Goal: Task Accomplishment & Management: Manage account settings

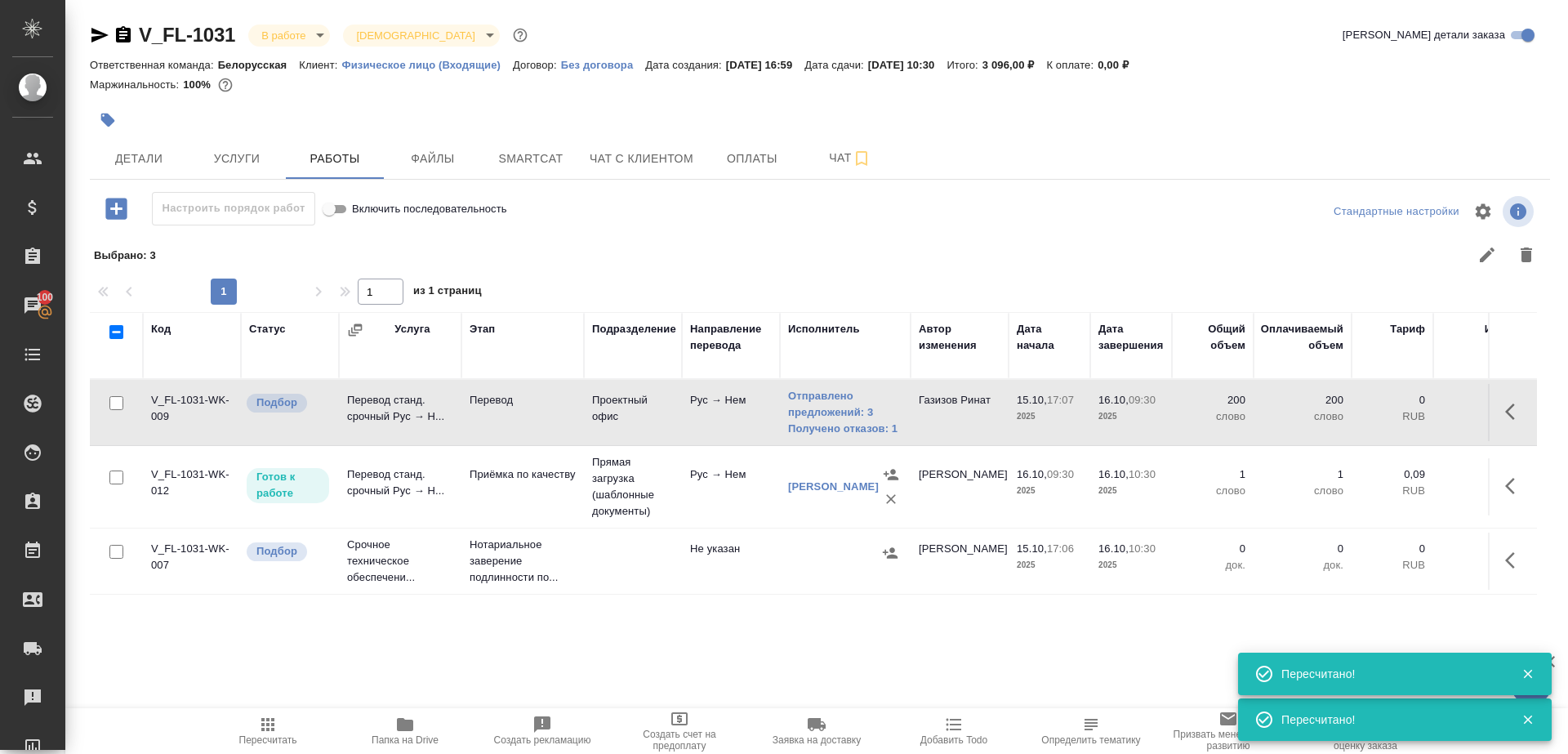
click at [256, 724] on span "Пересчитать" at bounding box center [268, 730] width 118 height 31
click at [91, 36] on icon "button" at bounding box center [100, 35] width 20 height 20
click at [280, 722] on span "Пересчитать" at bounding box center [268, 730] width 118 height 31
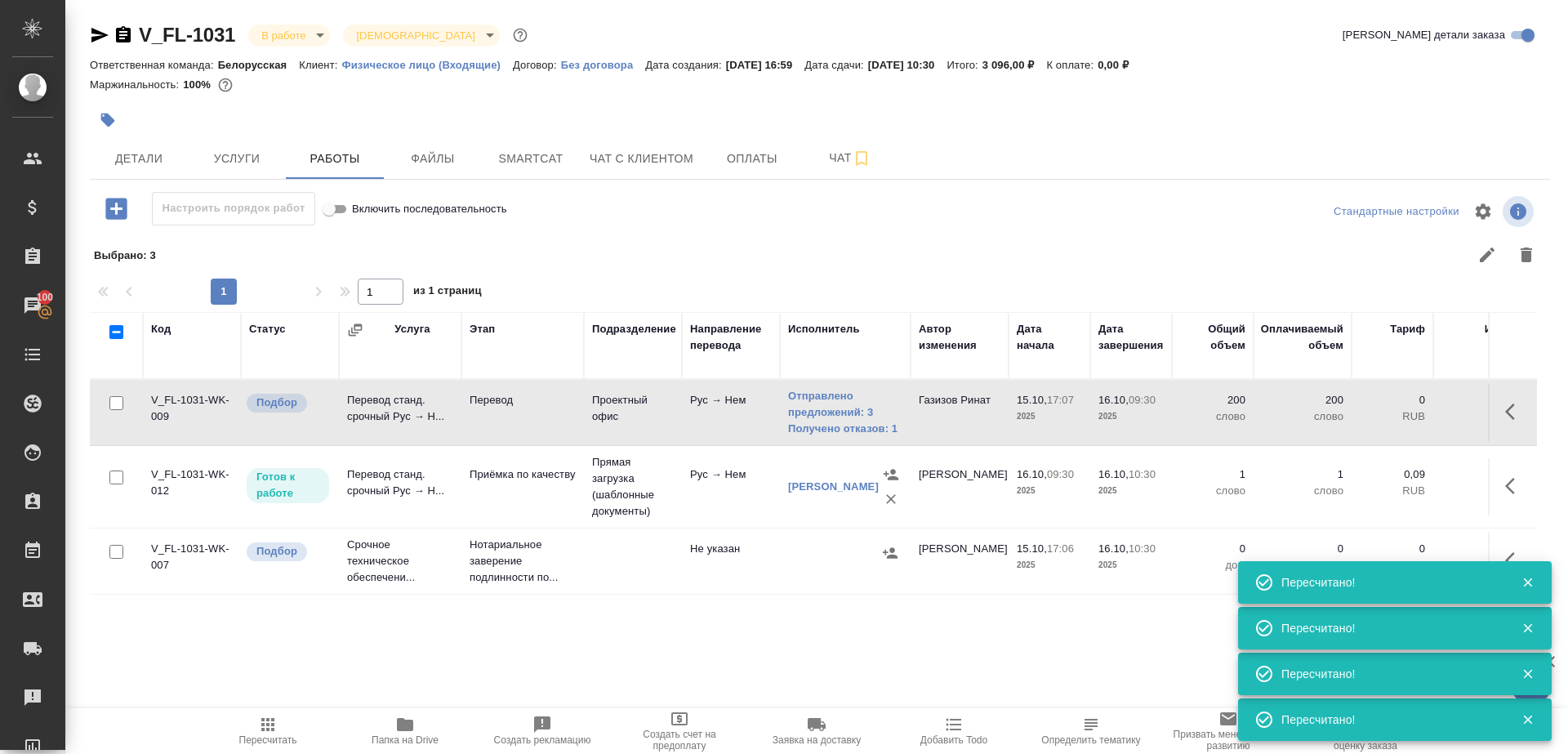
click at [698, 224] on div at bounding box center [819, 211] width 486 height 39
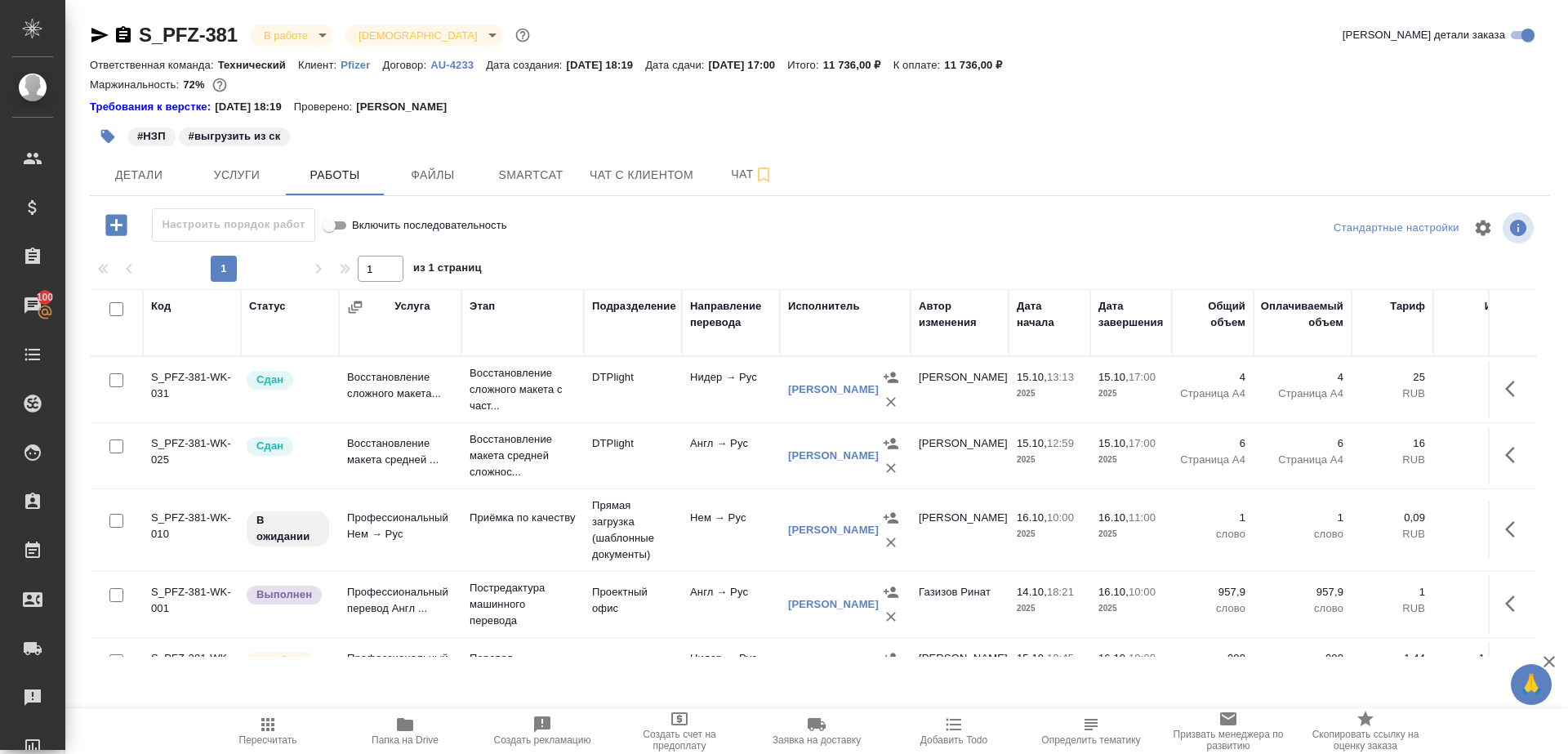
click at [280, 728] on span "Пересчитать" at bounding box center [268, 730] width 118 height 31
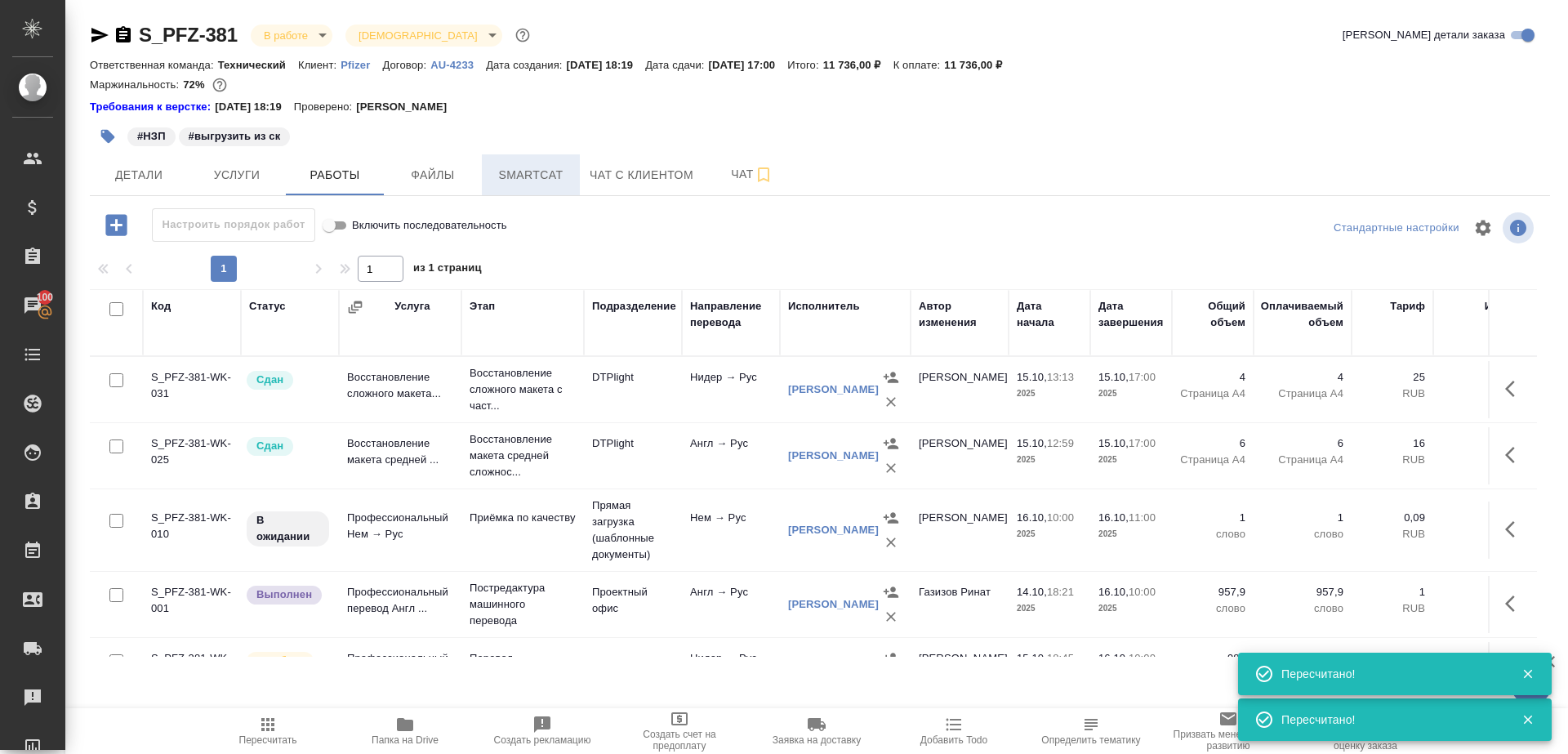
click at [522, 183] on span "Smartcat" at bounding box center [530, 175] width 79 height 20
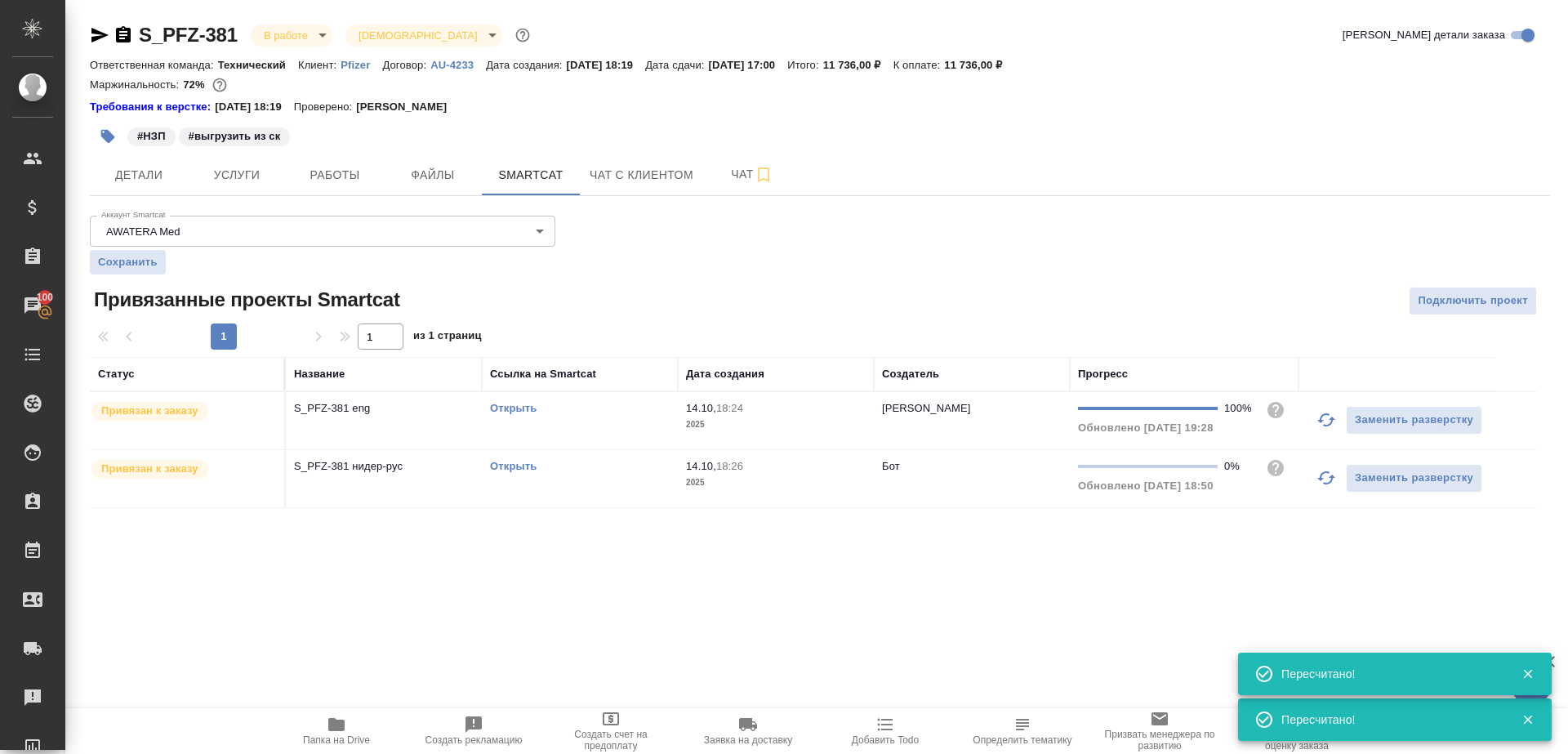
click at [624, 414] on div "Открыть" at bounding box center [580, 408] width 180 height 16
click at [346, 160] on button "Работы" at bounding box center [335, 175] width 98 height 41
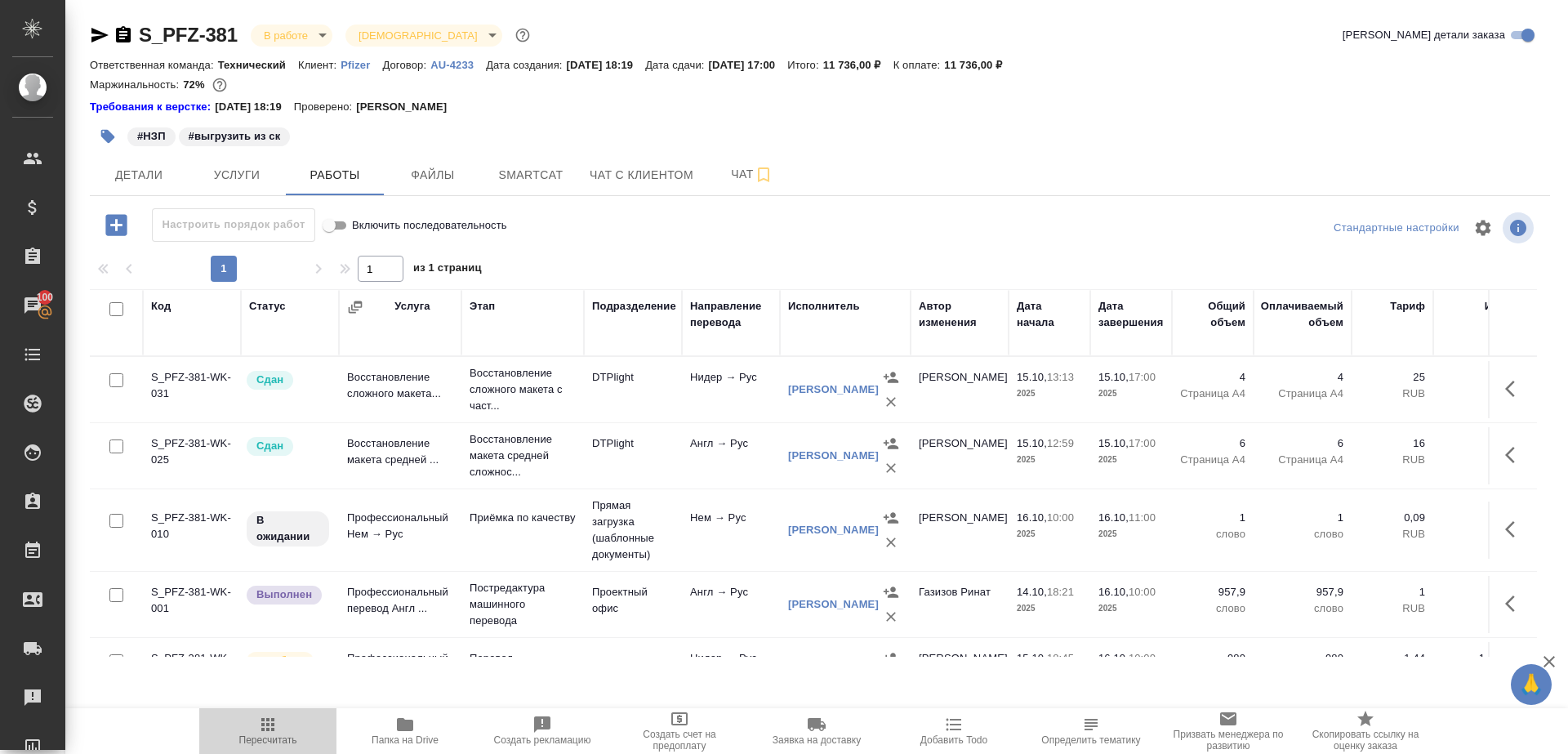
click at [264, 718] on icon "button" at bounding box center [268, 724] width 13 height 13
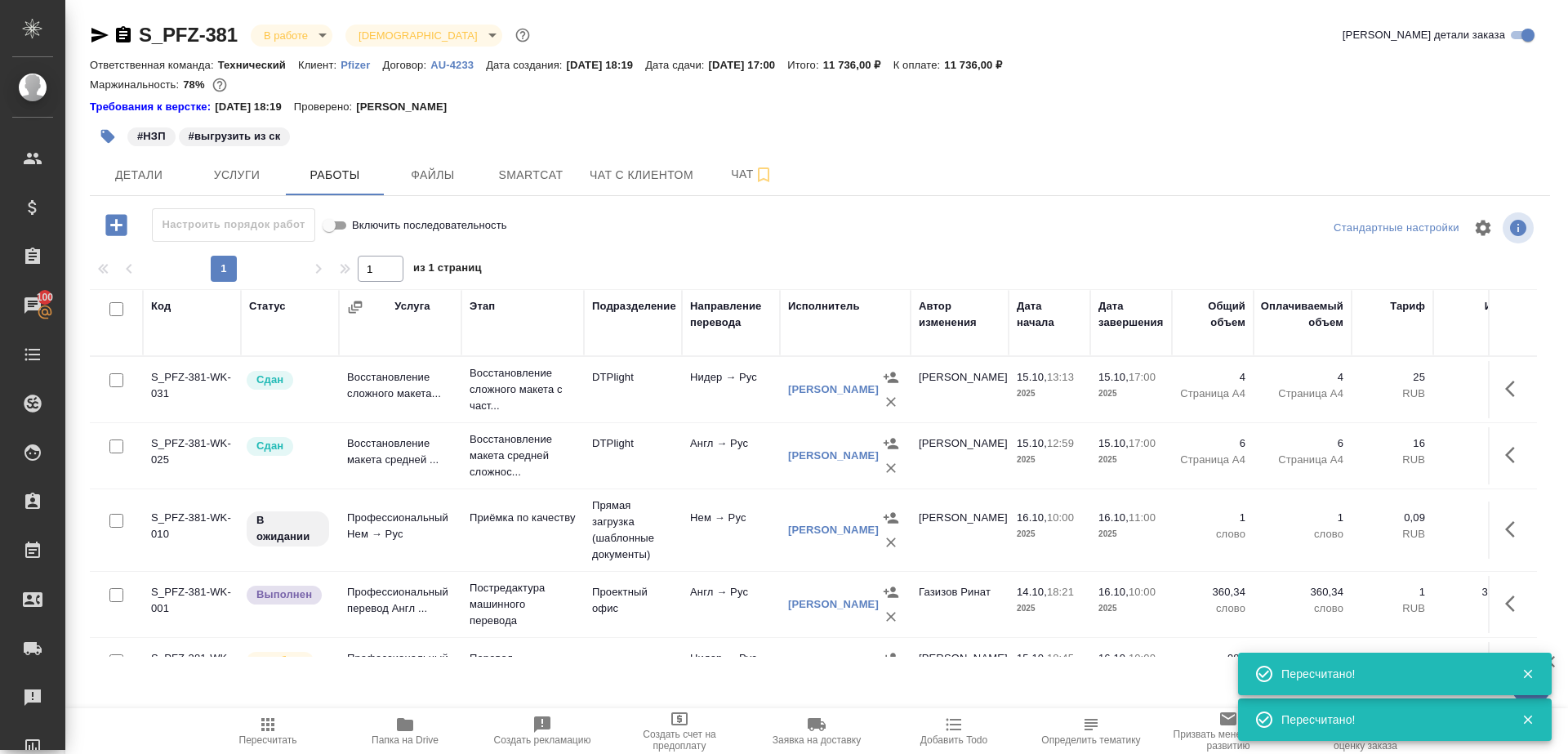
click at [1505, 601] on icon "button" at bounding box center [1510, 603] width 10 height 16
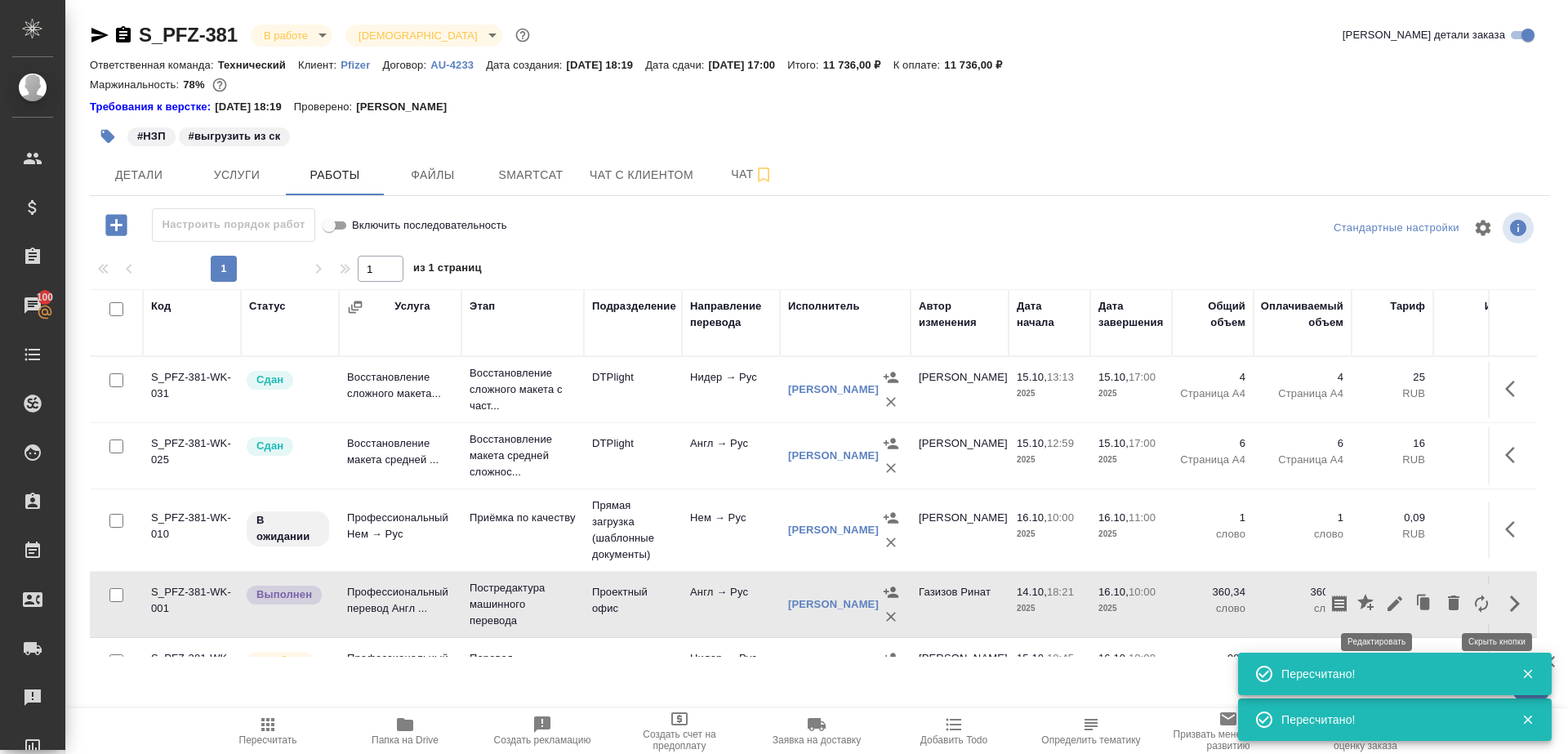
click at [1385, 596] on icon "button" at bounding box center [1395, 603] width 20 height 20
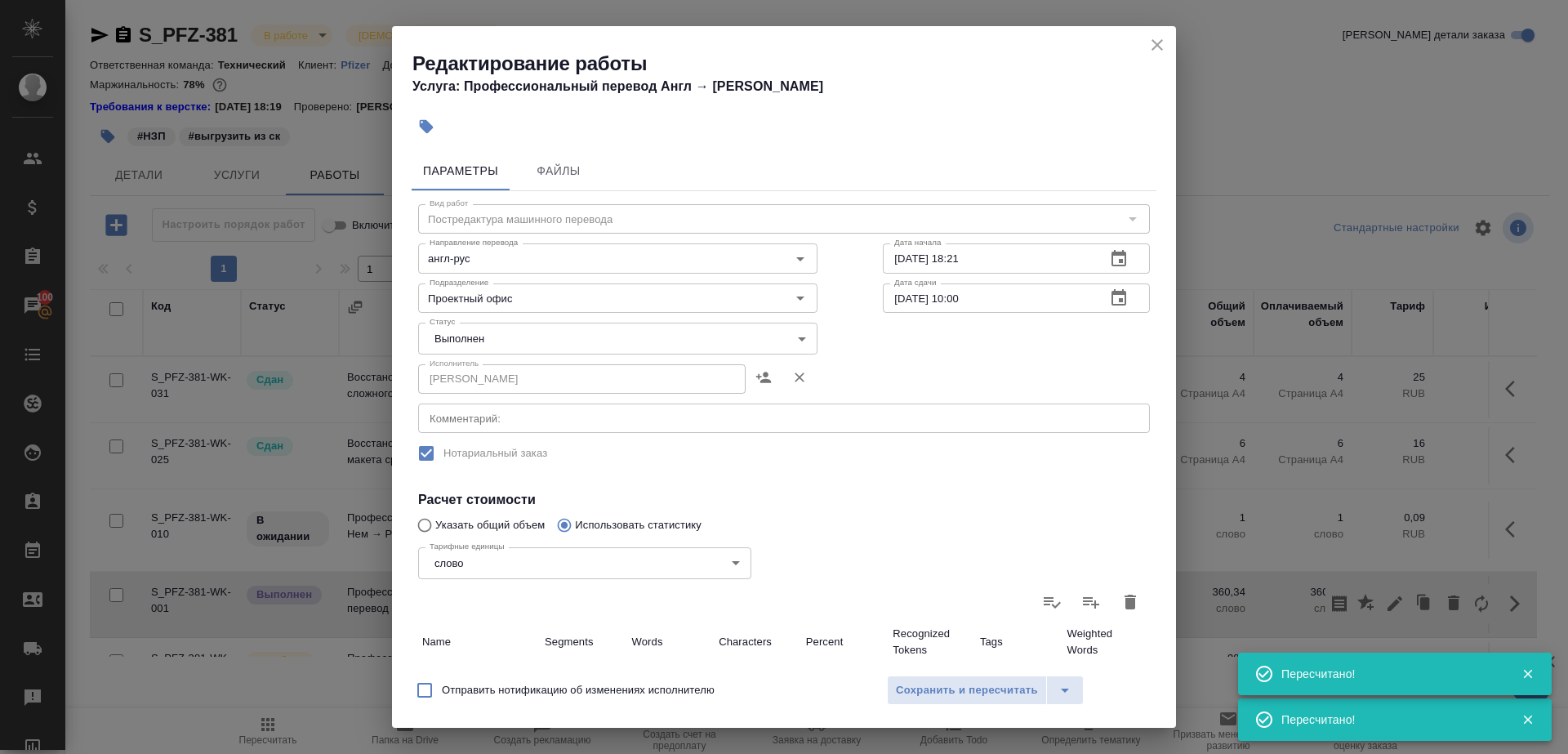
click at [597, 337] on body "🙏 .cls-1 fill:#fff; AWATERA [PERSON_NAME] Клиенты Спецификации Заказы 100 Чаты …" at bounding box center [784, 377] width 1568 height 754
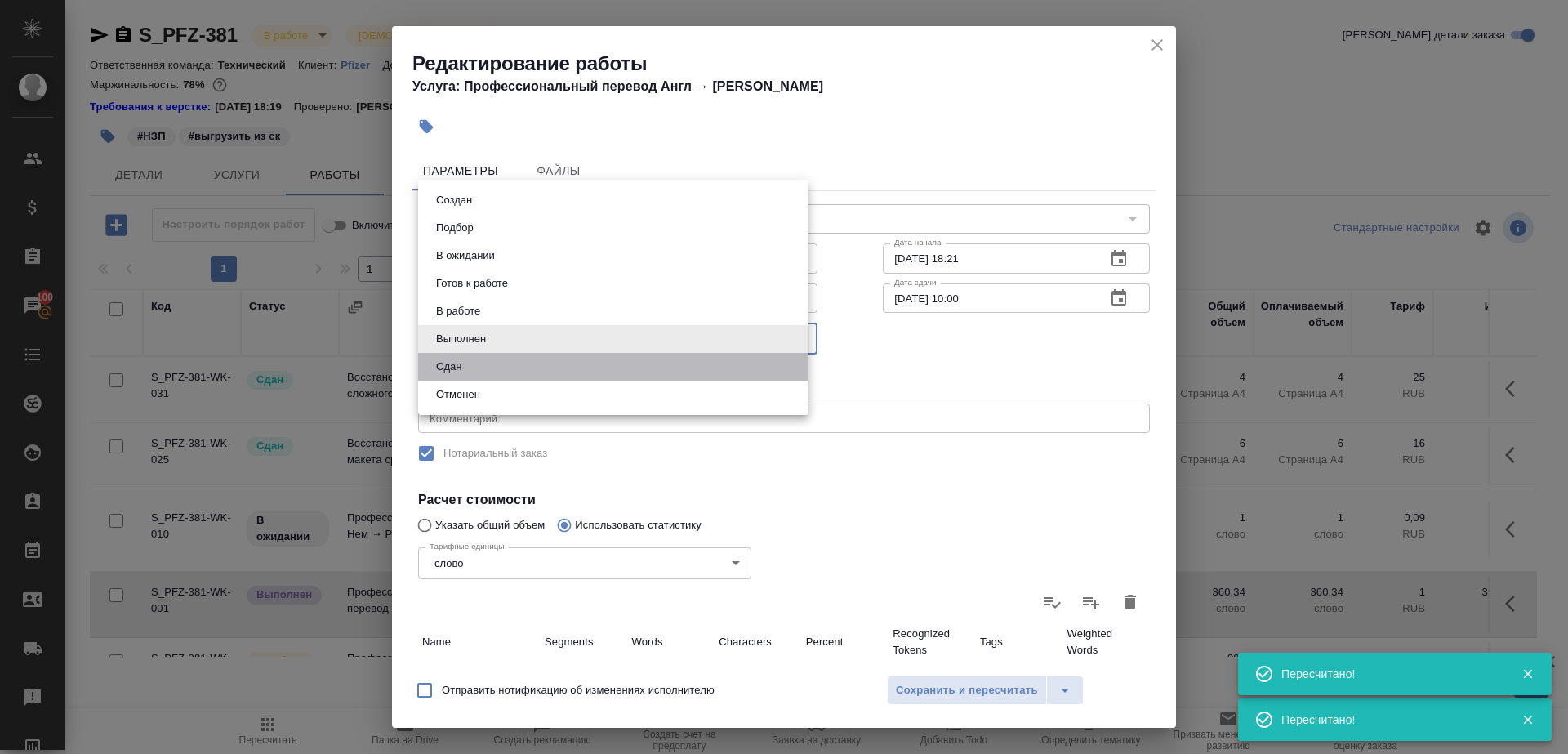
click at [507, 355] on li "Сдан" at bounding box center [613, 367] width 391 height 28
type input "closed"
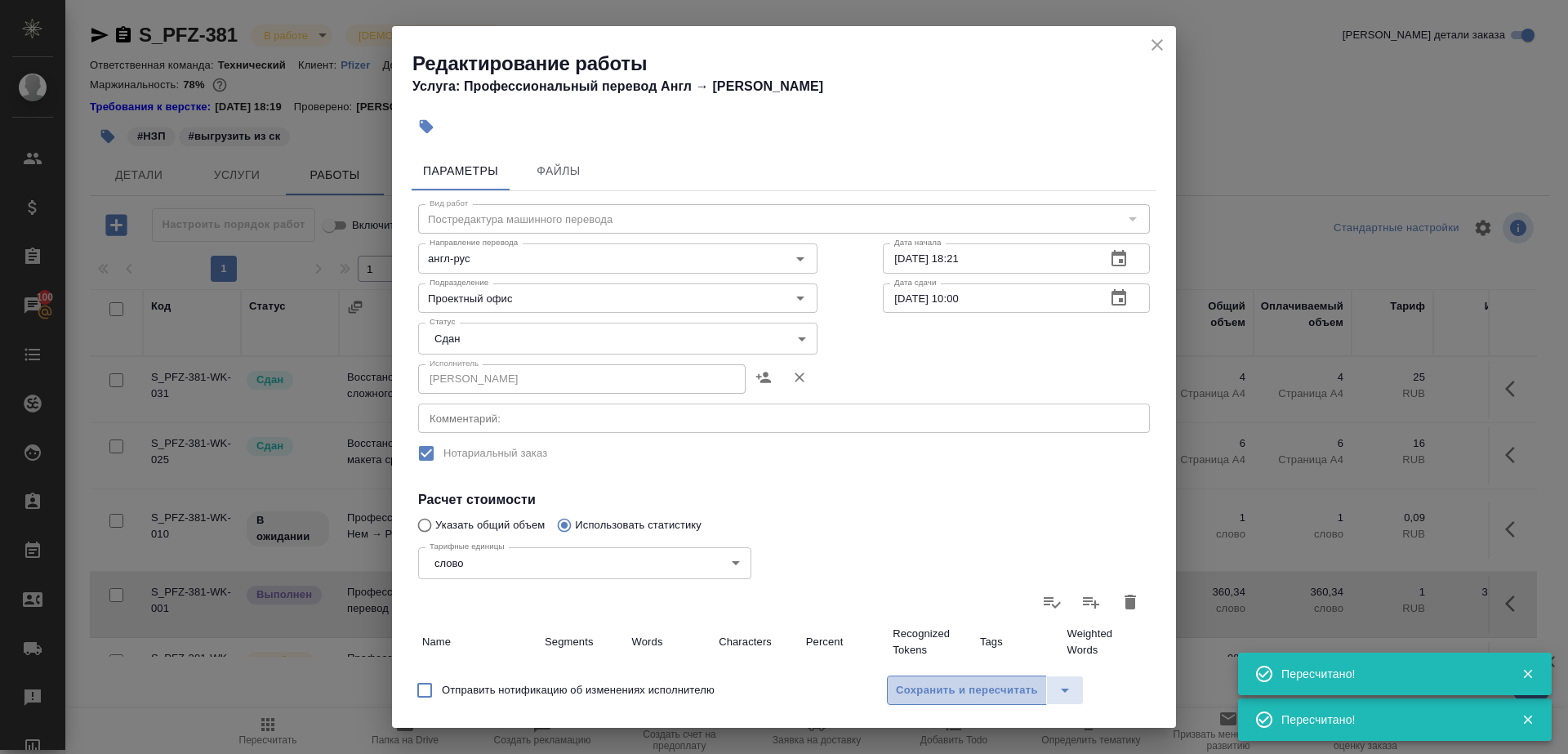
click at [917, 691] on span "Сохранить и пересчитать" at bounding box center [967, 690] width 142 height 19
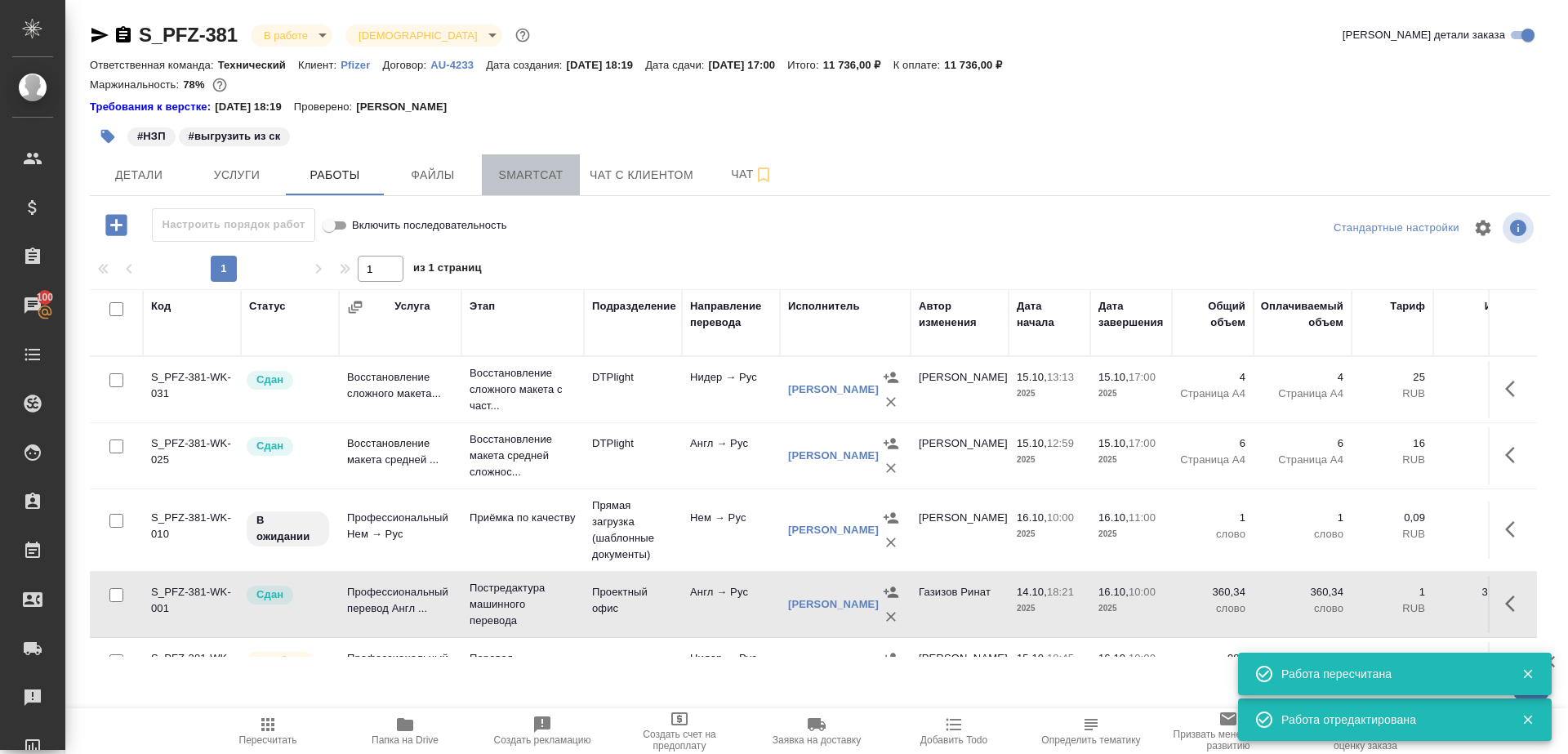
click at [514, 180] on span "Smartcat" at bounding box center [530, 175] width 79 height 20
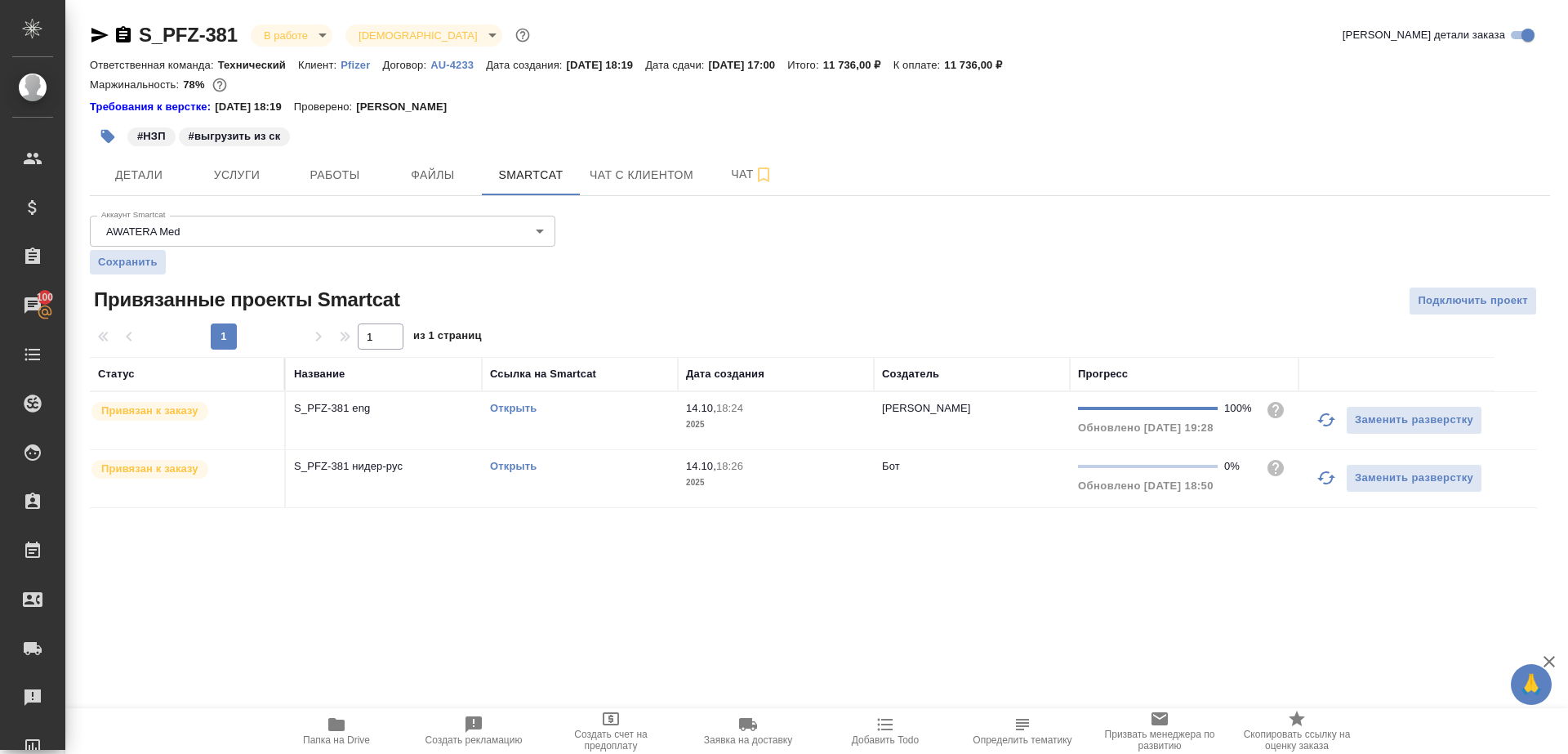
click at [510, 466] on link "Открыть" at bounding box center [513, 465] width 47 height 12
click at [372, 166] on span "Работы" at bounding box center [335, 175] width 79 height 20
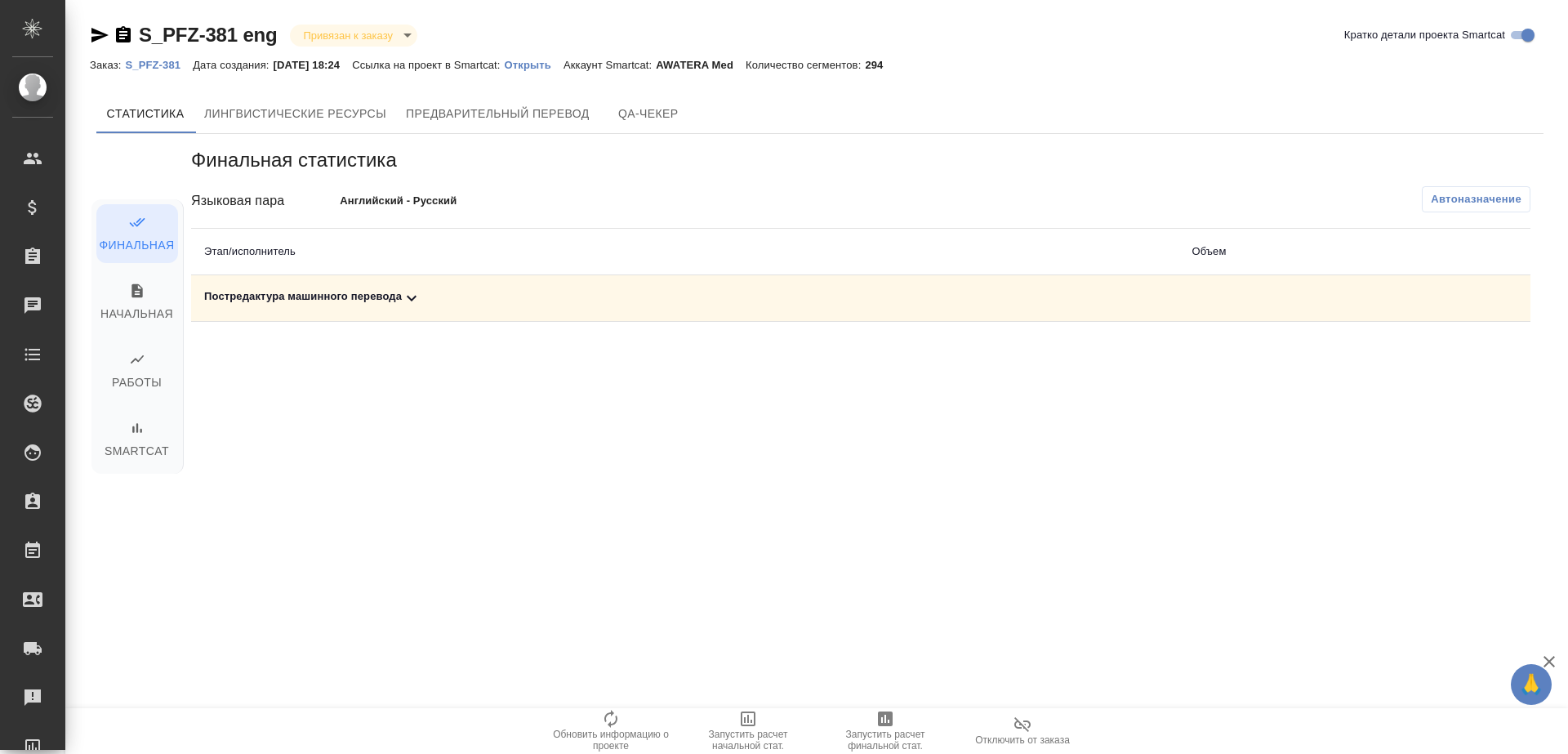
click at [405, 292] on icon at bounding box center [411, 299] width 20 height 20
click at [1458, 359] on icon "button" at bounding box center [1459, 355] width 16 height 15
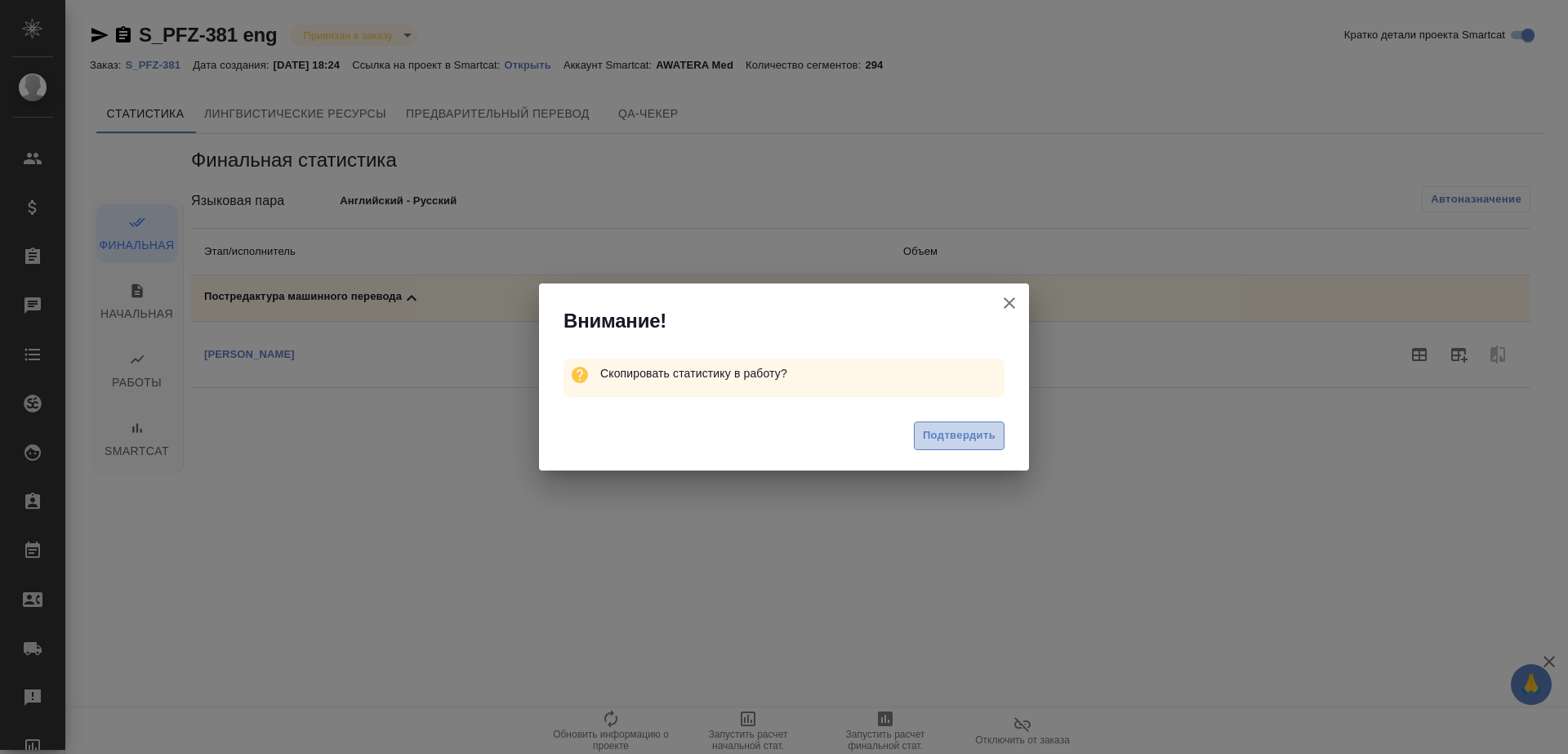
click at [933, 437] on span "Подтвердить" at bounding box center [959, 435] width 73 height 19
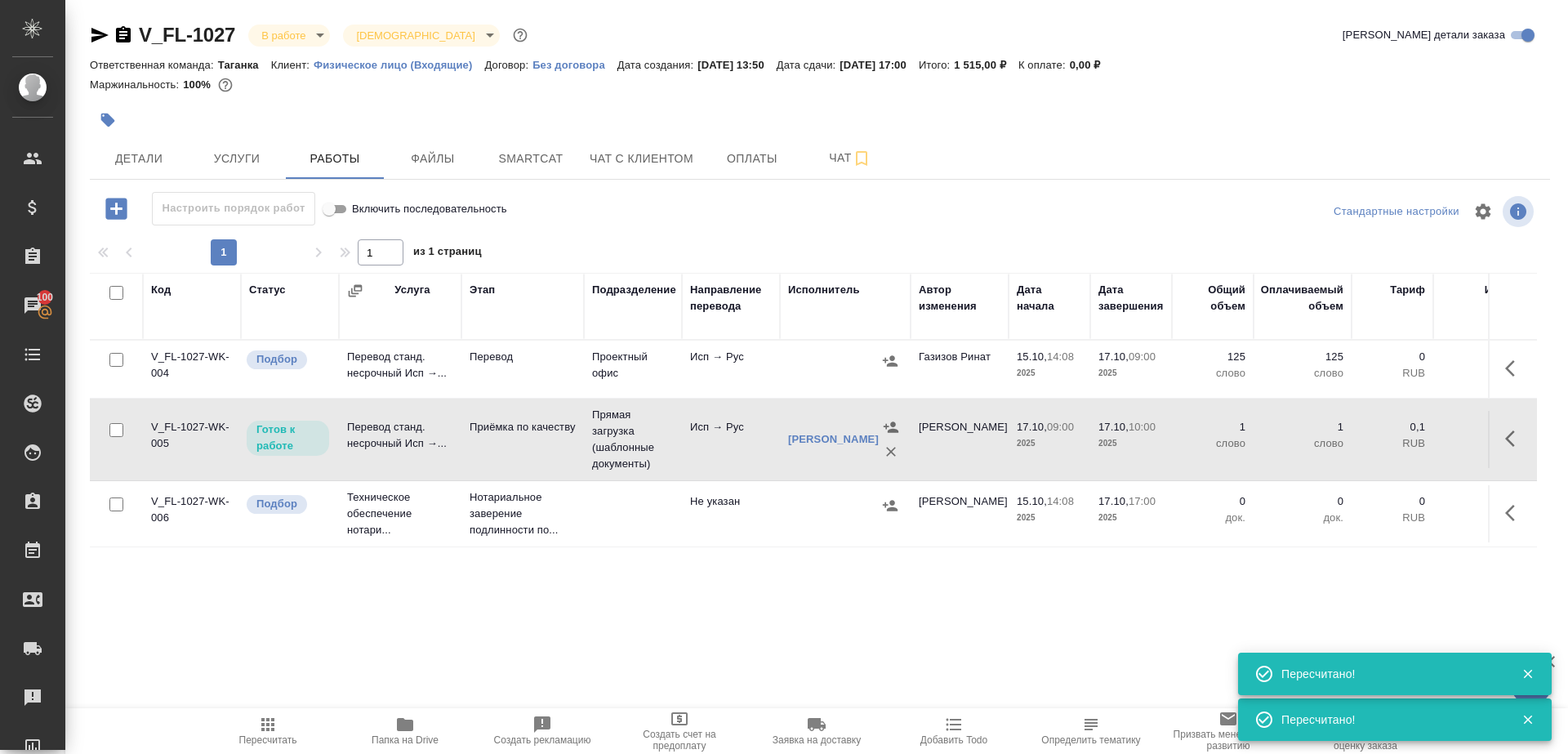
click at [280, 736] on span "Пересчитать" at bounding box center [269, 739] width 58 height 11
